Goal: Task Accomplishment & Management: Use online tool/utility

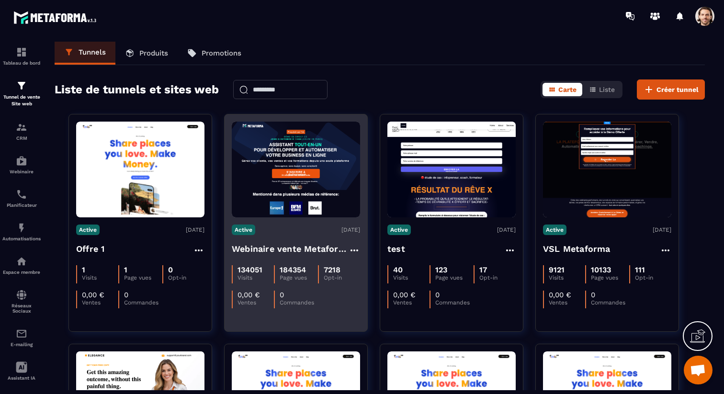
click at [260, 249] on h4 "Webinaire vente Metaforma" at bounding box center [290, 248] width 117 height 13
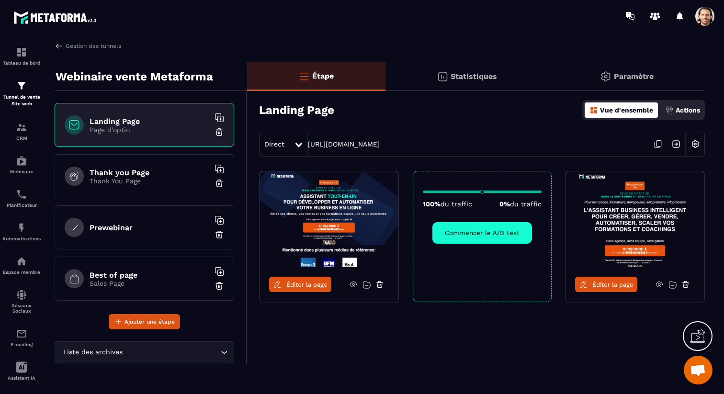
click at [474, 70] on div "Statistiques" at bounding box center [467, 76] width 163 height 29
